Goal: Information Seeking & Learning: Learn about a topic

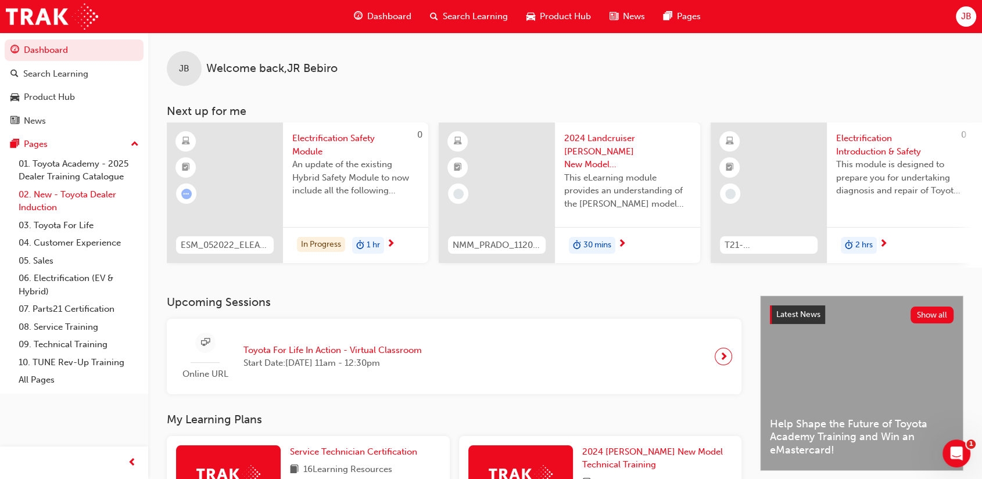
click at [74, 198] on link "02. New - Toyota Dealer Induction" at bounding box center [79, 201] width 130 height 31
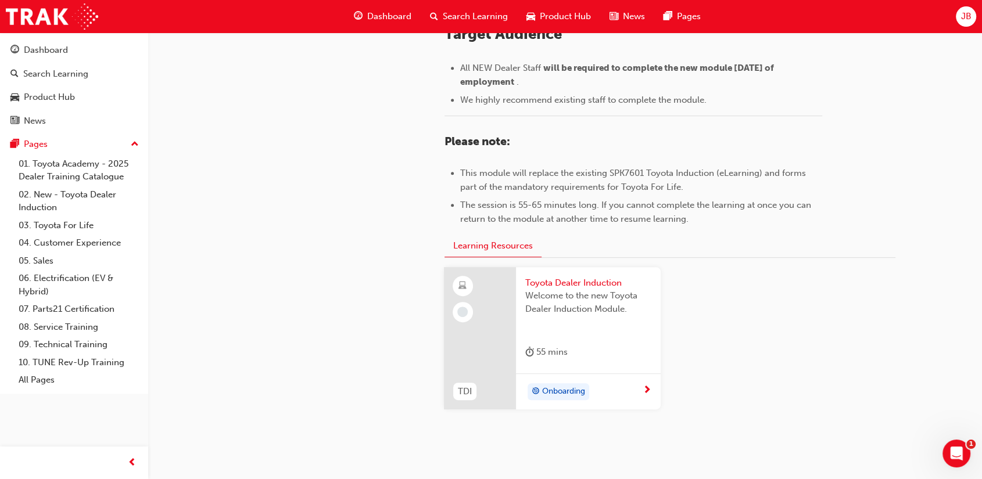
scroll to position [513, 0]
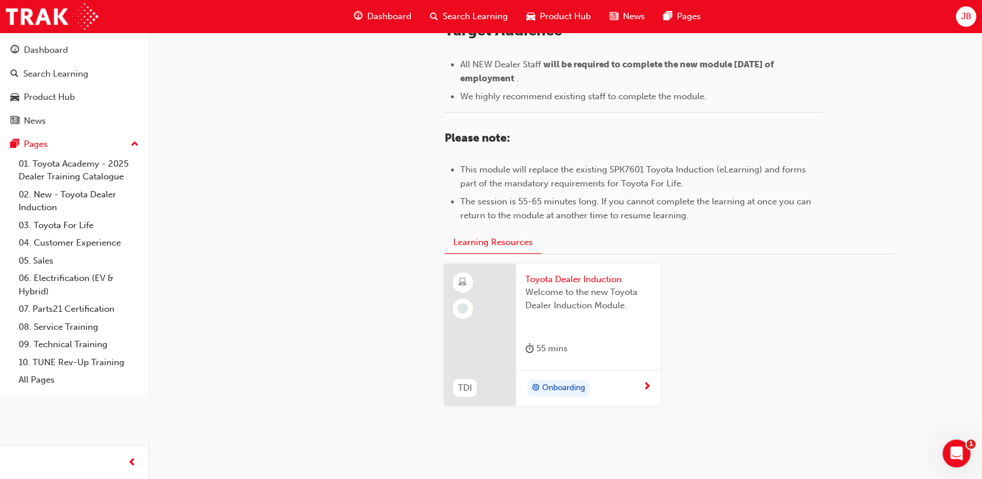
click at [551, 380] on div "Onboarding" at bounding box center [559, 388] width 62 height 17
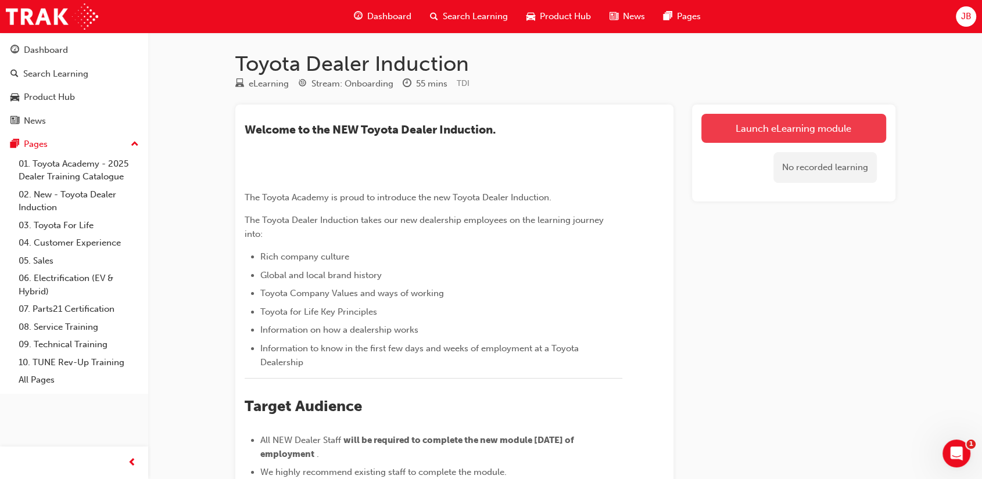
click at [818, 130] on link "Launch eLearning module" at bounding box center [793, 128] width 185 height 29
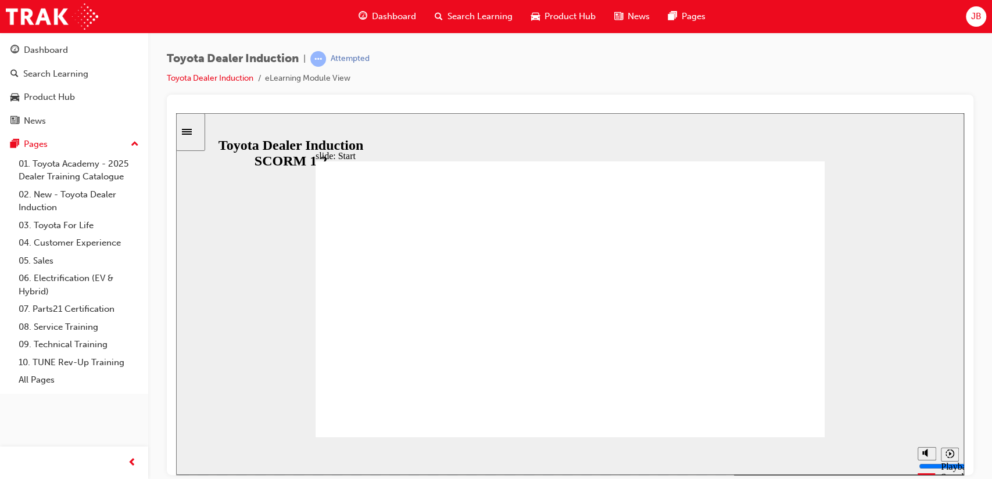
click at [933, 93] on div "Toyota Dealer Induction | Attempted Toyota Dealer Induction eLearning Module Vi…" at bounding box center [570, 73] width 807 height 44
